Goal: Information Seeking & Learning: Learn about a topic

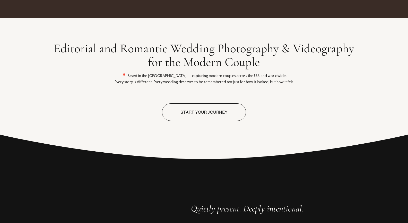
scroll to position [232, 0]
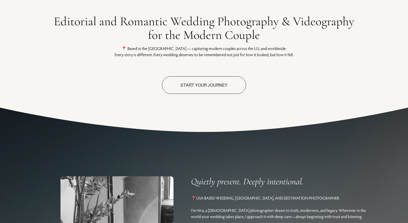
click at [220, 85] on link "Start Your journey" at bounding box center [204, 85] width 84 height 18
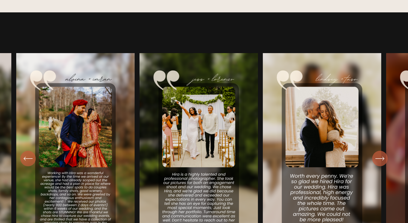
scroll to position [771, 0]
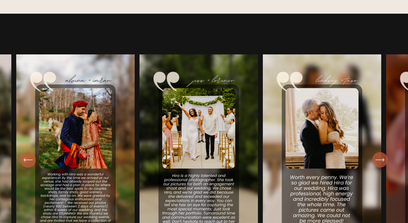
click at [376, 160] on icon "\a \a \a Next\a \a" at bounding box center [380, 160] width 8 height 0
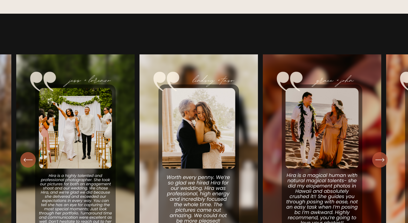
click at [376, 160] on icon "\a \a \a Next\a \a" at bounding box center [380, 160] width 8 height 0
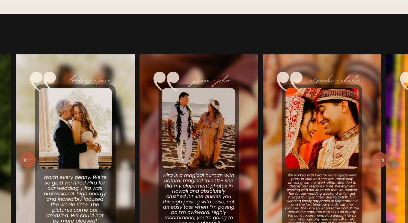
click at [376, 160] on icon "\a \a \a Next\a \a" at bounding box center [380, 160] width 8 height 0
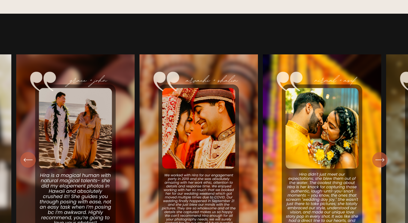
click at [28, 163] on icon "\a \a Previous\a \a \a" at bounding box center [27, 159] width 9 height 9
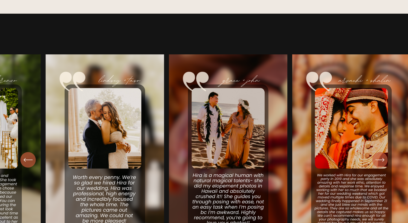
click at [28, 163] on icon "\a \a Previous\a \a \a" at bounding box center [27, 159] width 9 height 9
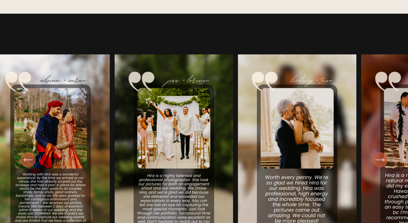
click at [28, 163] on icon "\a \a Previous\a \a \a" at bounding box center [27, 159] width 9 height 9
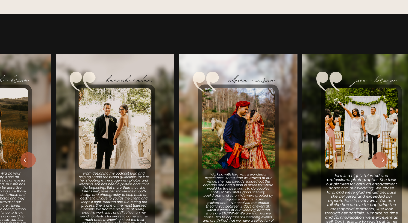
click at [28, 163] on icon "\a \a Previous\a \a \a" at bounding box center [27, 159] width 9 height 9
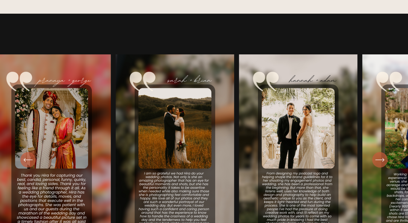
click at [28, 163] on icon "\a \a Previous\a \a \a" at bounding box center [27, 159] width 9 height 9
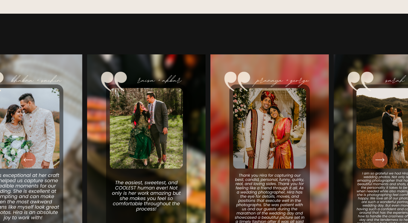
click at [28, 163] on icon "\a \a Previous\a \a \a" at bounding box center [27, 159] width 9 height 9
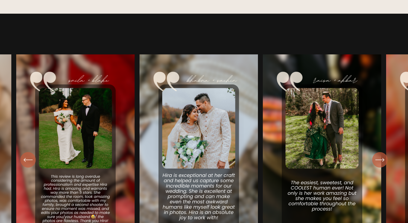
click at [385, 162] on div "\a \a \a Next\a \a" at bounding box center [379, 159] width 15 height 15
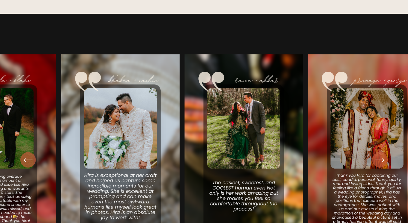
click at [385, 162] on div "\a \a \a Next\a \a" at bounding box center [379, 159] width 15 height 15
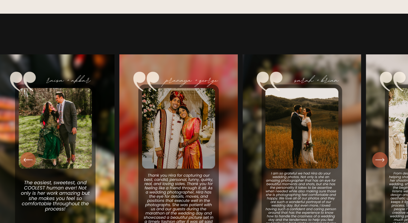
click at [385, 162] on div "\a \a \a Next\a \a" at bounding box center [379, 159] width 15 height 15
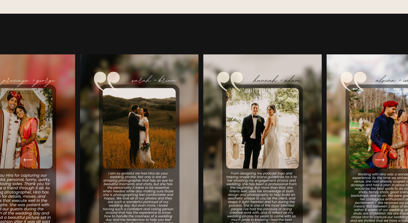
click at [385, 162] on div "\a \a \a Next\a \a" at bounding box center [379, 159] width 15 height 15
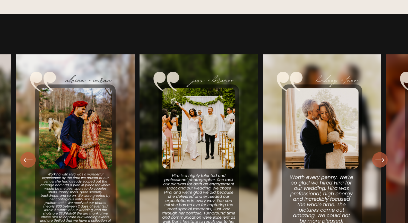
click at [381, 161] on icon "\a \a \a Next\a \a" at bounding box center [380, 159] width 9 height 9
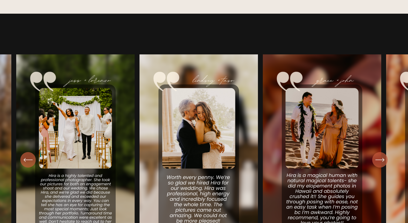
click at [381, 161] on icon "\a \a \a Next\a \a" at bounding box center [380, 159] width 9 height 9
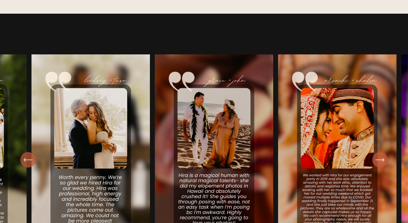
click at [381, 161] on icon "\a \a \a Next\a \a" at bounding box center [380, 159] width 9 height 9
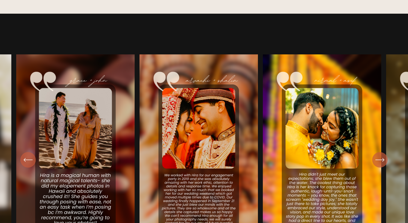
click at [381, 161] on icon "\a \a \a Next\a \a" at bounding box center [380, 159] width 9 height 9
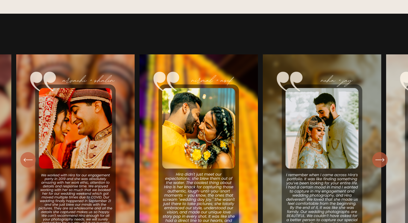
click at [381, 161] on icon "\a \a \a Next\a \a" at bounding box center [380, 159] width 9 height 9
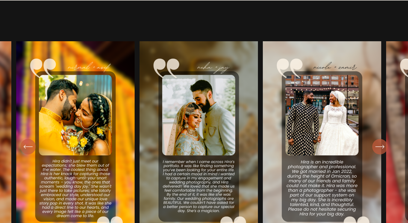
scroll to position [822, 0]
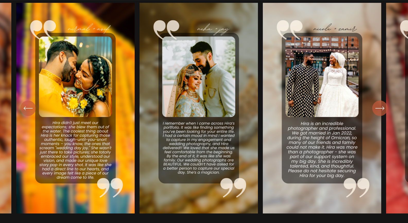
click at [382, 113] on icon "\a \a \a Next\a \a" at bounding box center [380, 108] width 9 height 9
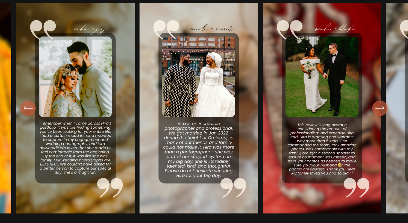
click at [382, 113] on icon "\a \a \a Next\a \a" at bounding box center [380, 108] width 9 height 9
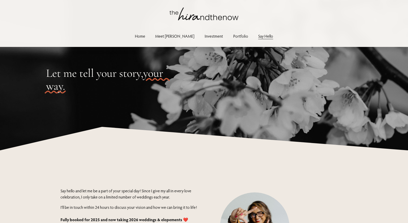
scroll to position [0, 0]
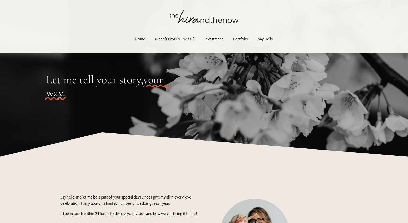
click at [145, 38] on link "Home" at bounding box center [140, 38] width 10 height 7
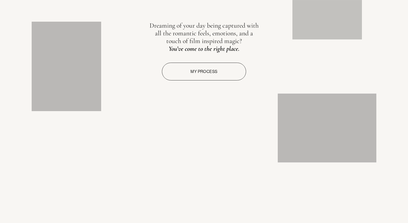
scroll to position [695, 0]
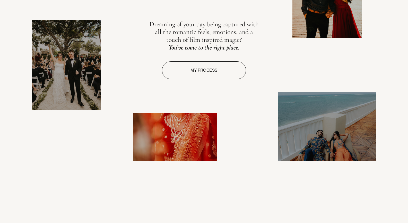
click at [227, 75] on link "My process" at bounding box center [204, 70] width 84 height 18
